Goal: Find specific page/section: Find specific page/section

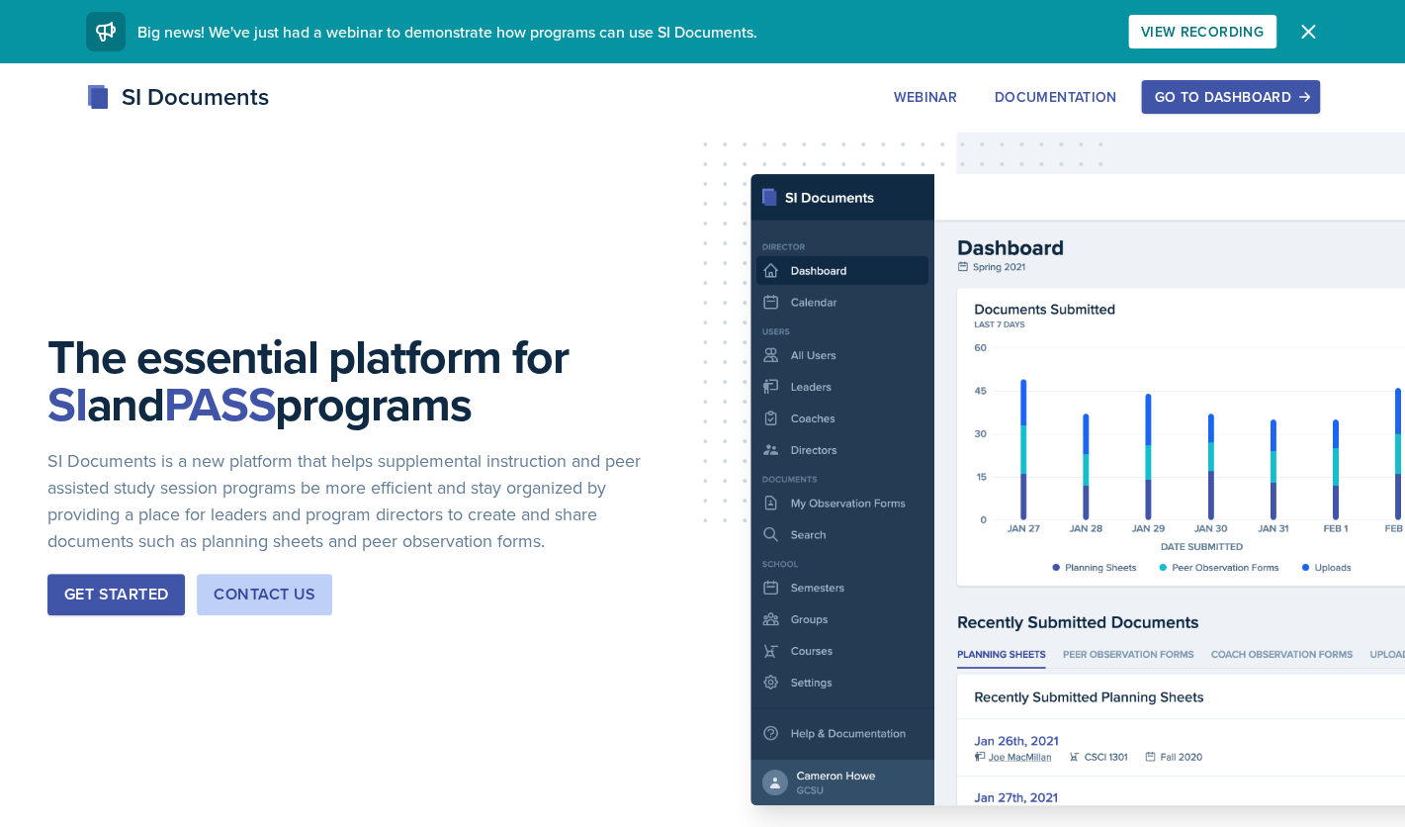
click at [1187, 97] on div "Go to Dashboard" at bounding box center [1230, 97] width 152 height 16
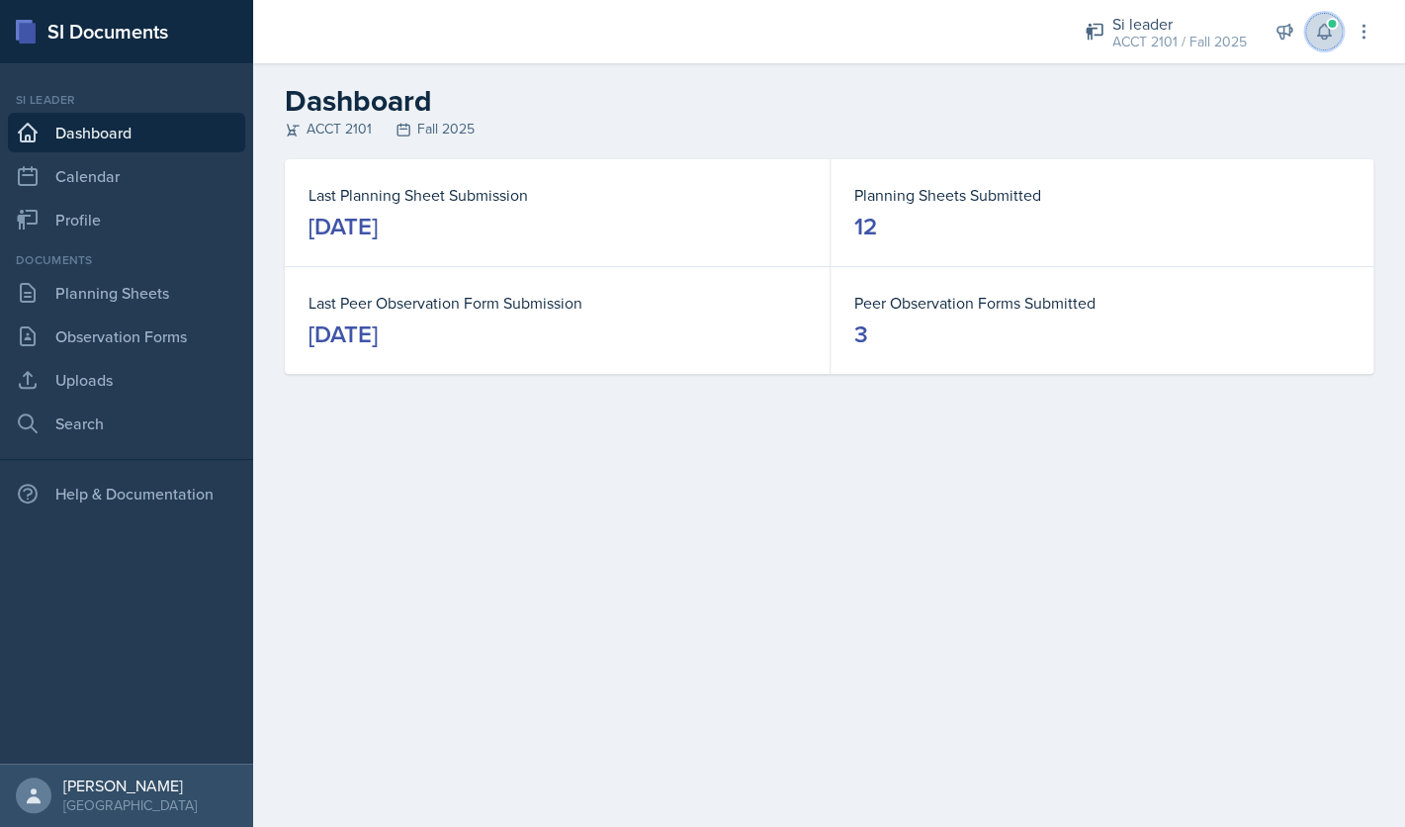
click at [1315, 41] on icon at bounding box center [1324, 32] width 20 height 20
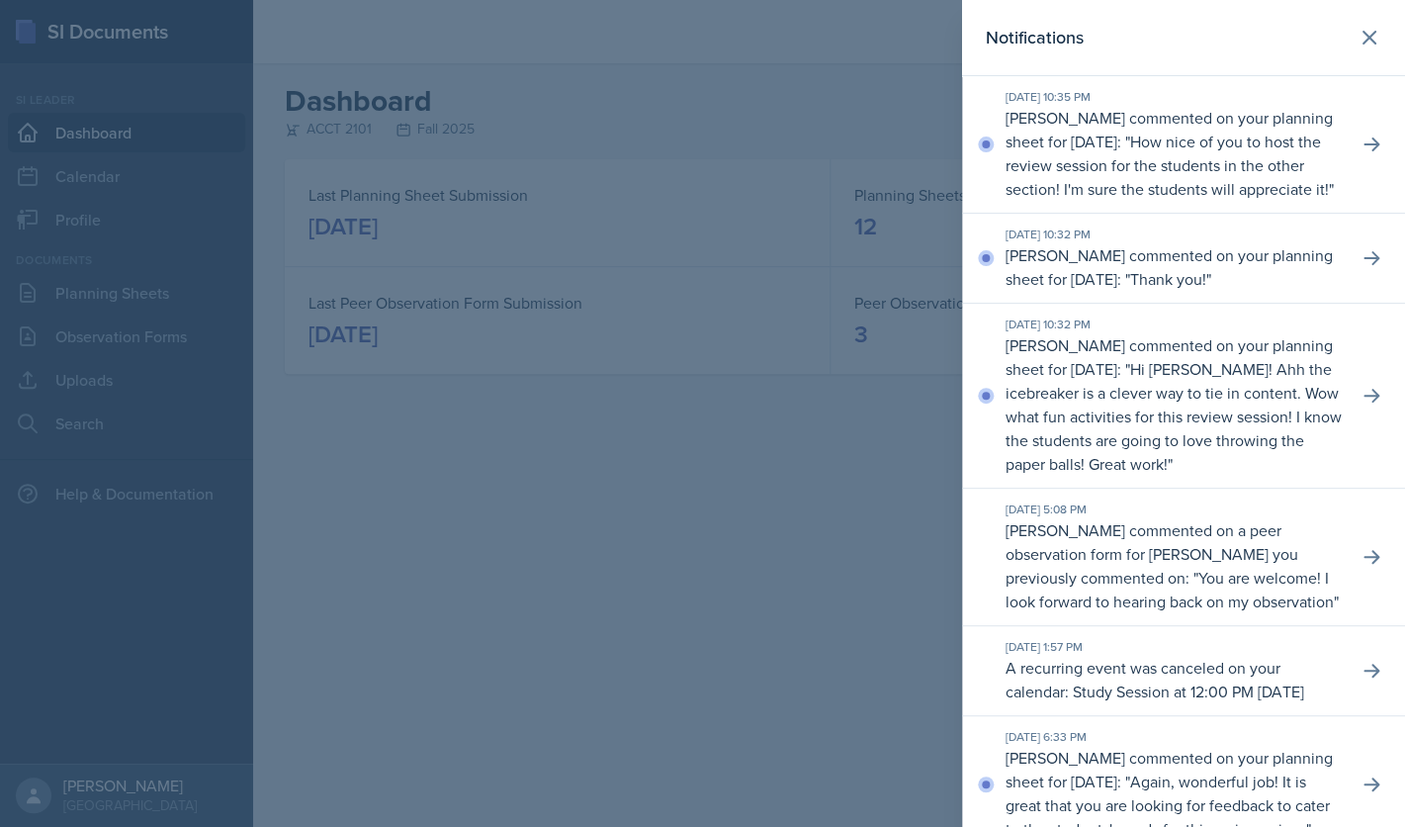
click at [753, 453] on div at bounding box center [702, 413] width 1405 height 827
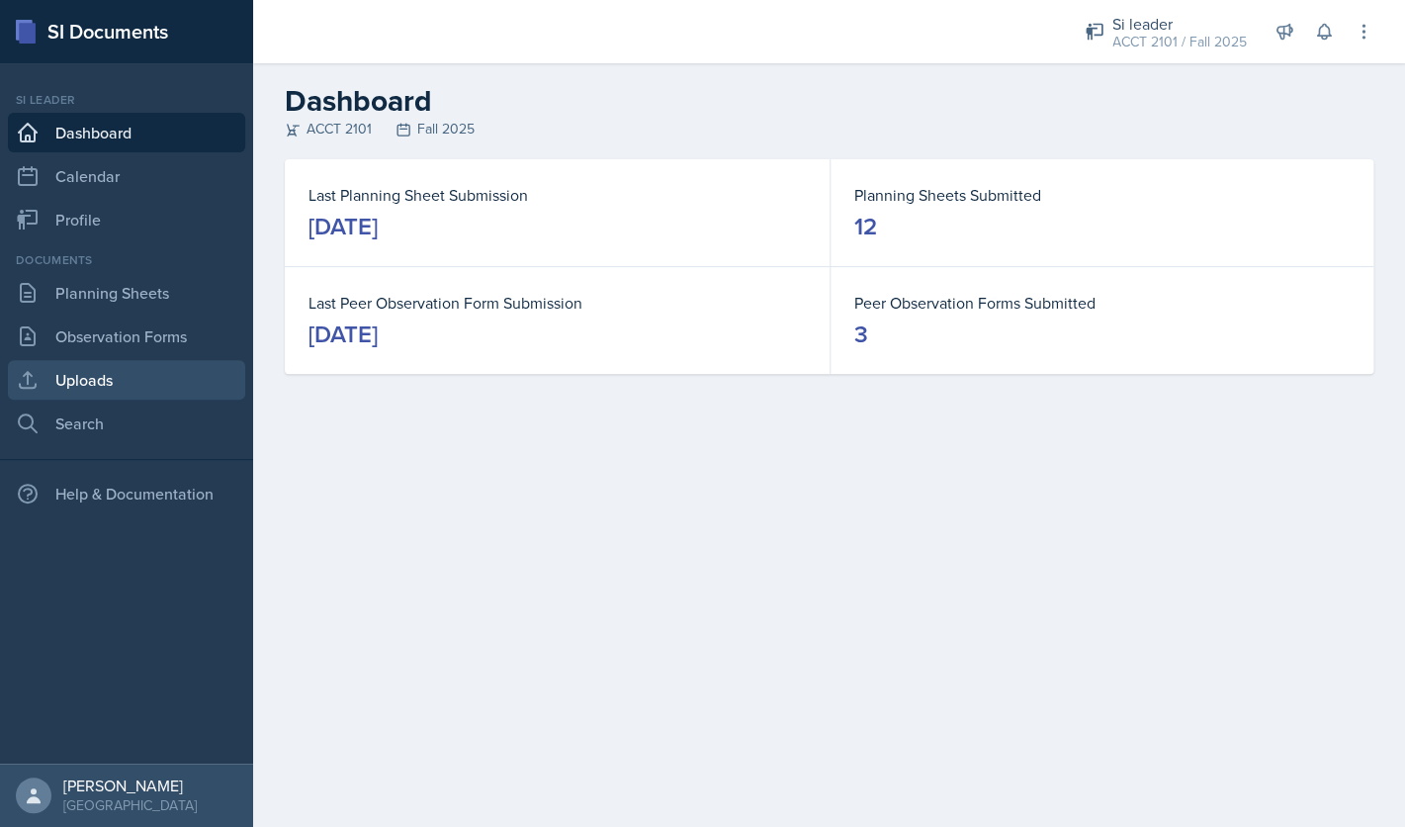
click at [140, 383] on link "Uploads" at bounding box center [126, 380] width 237 height 40
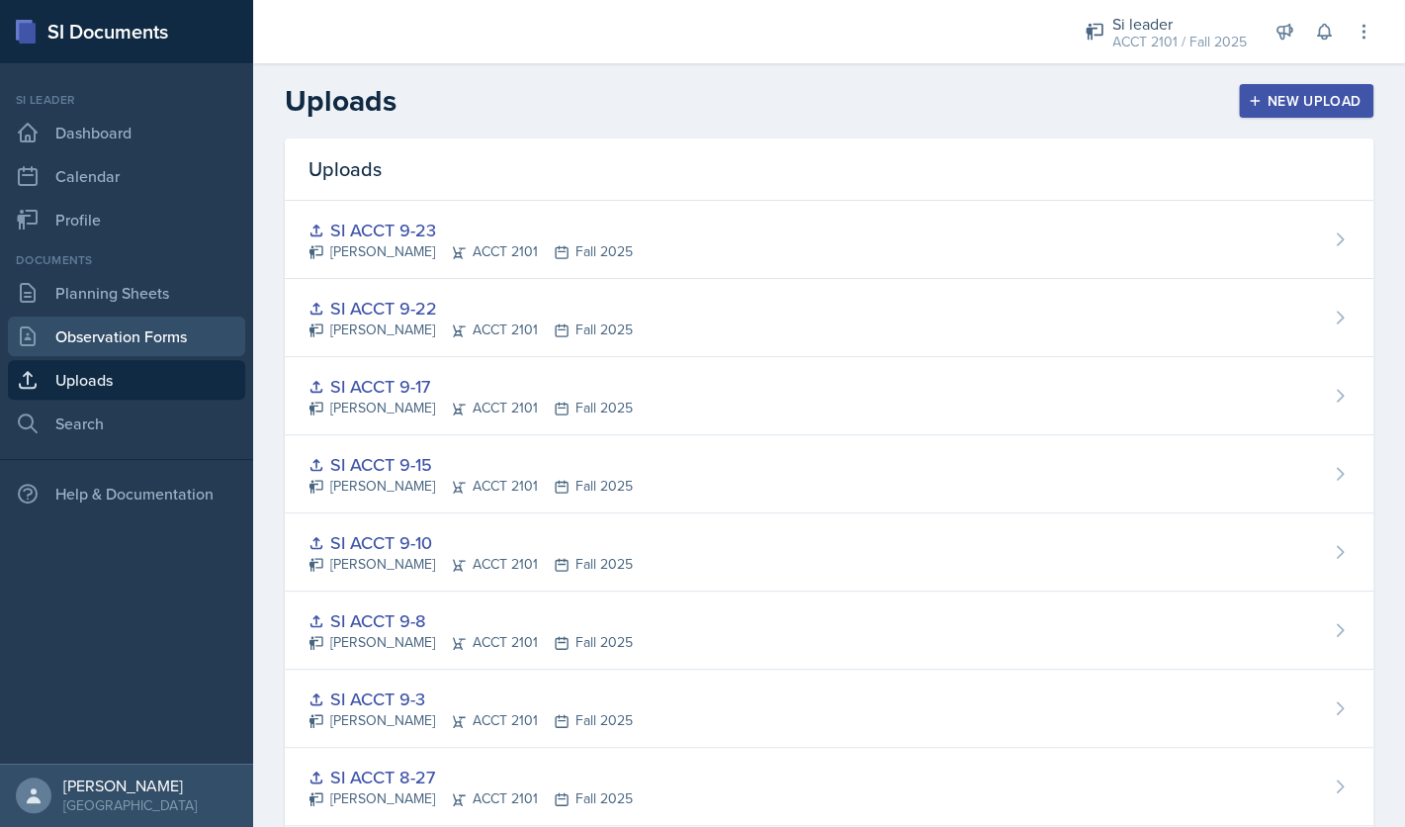
click at [154, 324] on link "Observation Forms" at bounding box center [126, 336] width 237 height 40
